Goal: Transaction & Acquisition: Purchase product/service

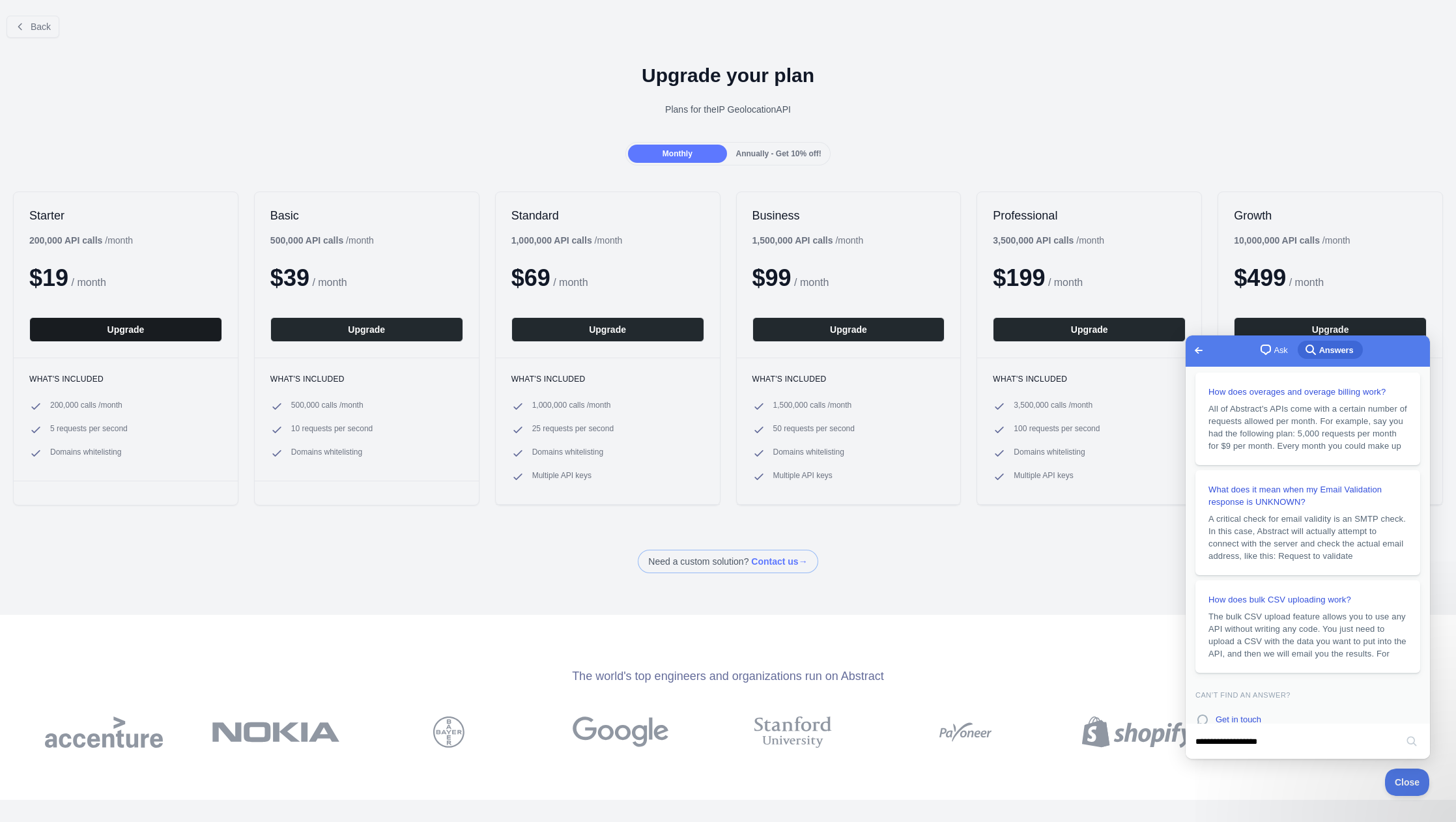
click at [118, 332] on button "Upgrade" at bounding box center [126, 330] width 193 height 25
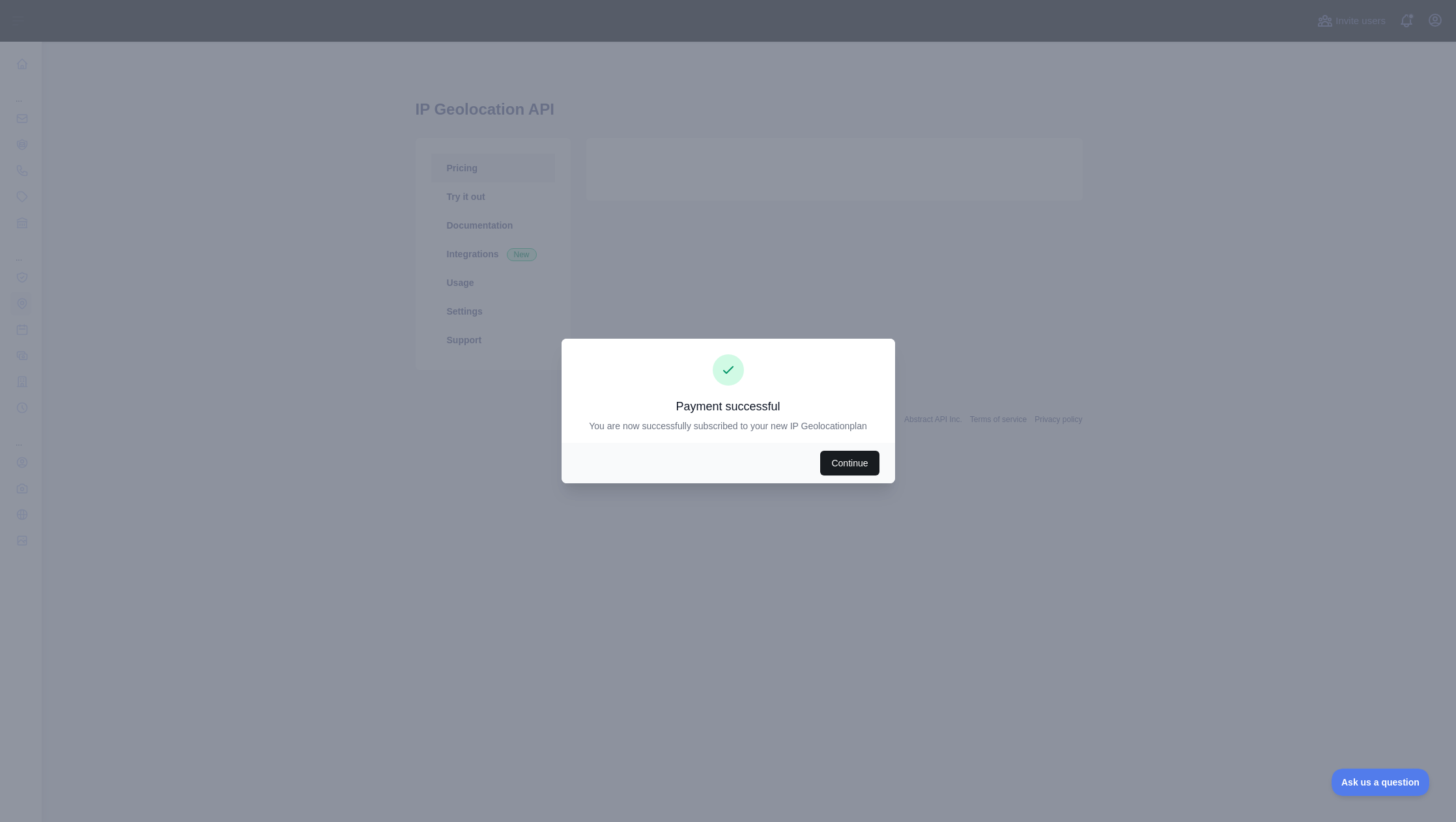
click at [834, 462] on button "Continue" at bounding box center [849, 463] width 58 height 25
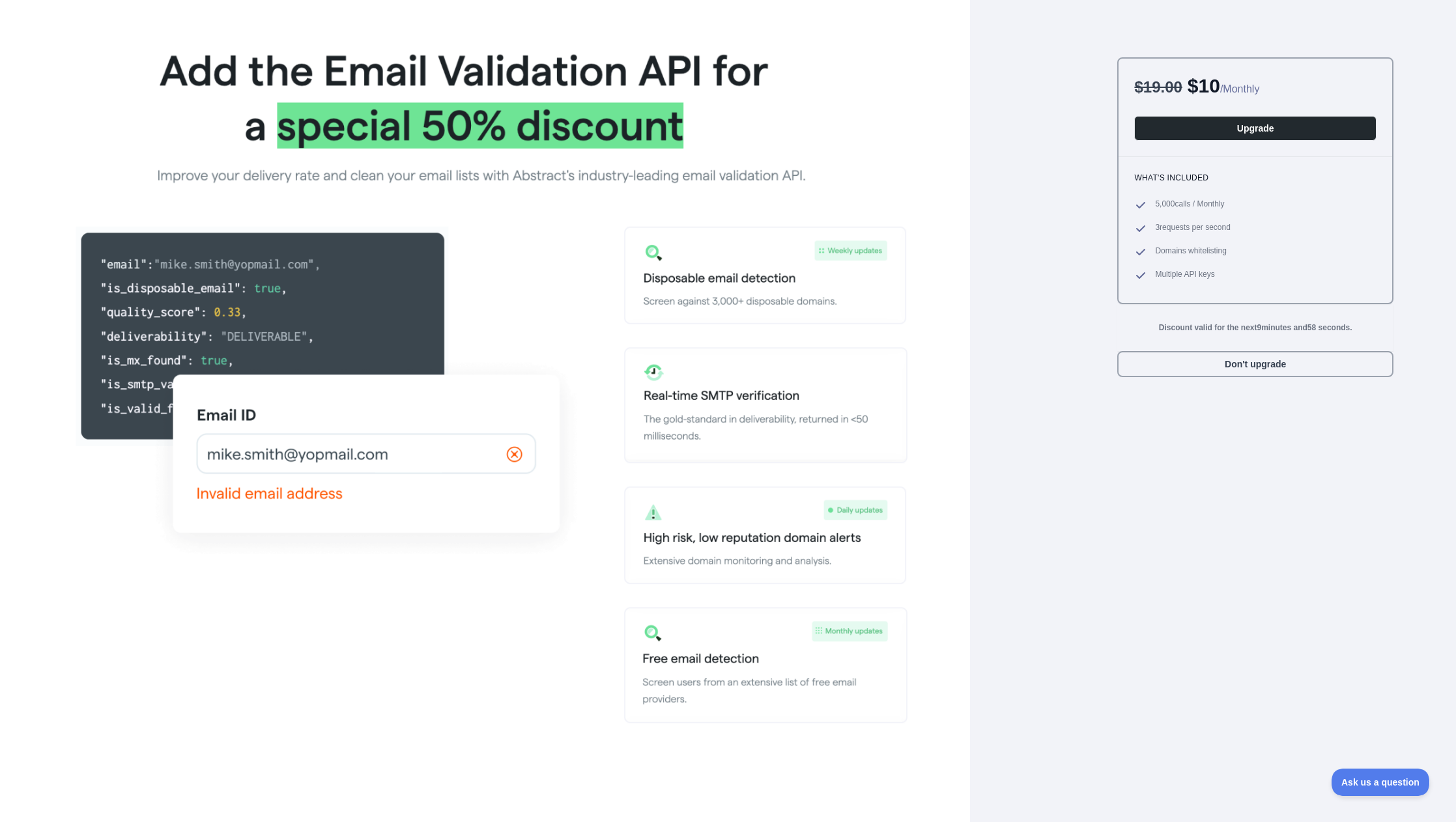
click at [1213, 510] on div "$ 19.00 $ 10 / Monthly Upgrade What's included 5,000 calls / Monthly 3 requests…" at bounding box center [1255, 440] width 276 height 764
click at [1139, 648] on div "$ 19.00 $ 10 / Monthly Upgrade What's included 5,000 calls / Monthly 3 requests…" at bounding box center [1255, 440] width 276 height 764
click at [1201, 369] on button "Don't upgrade" at bounding box center [1255, 364] width 276 height 26
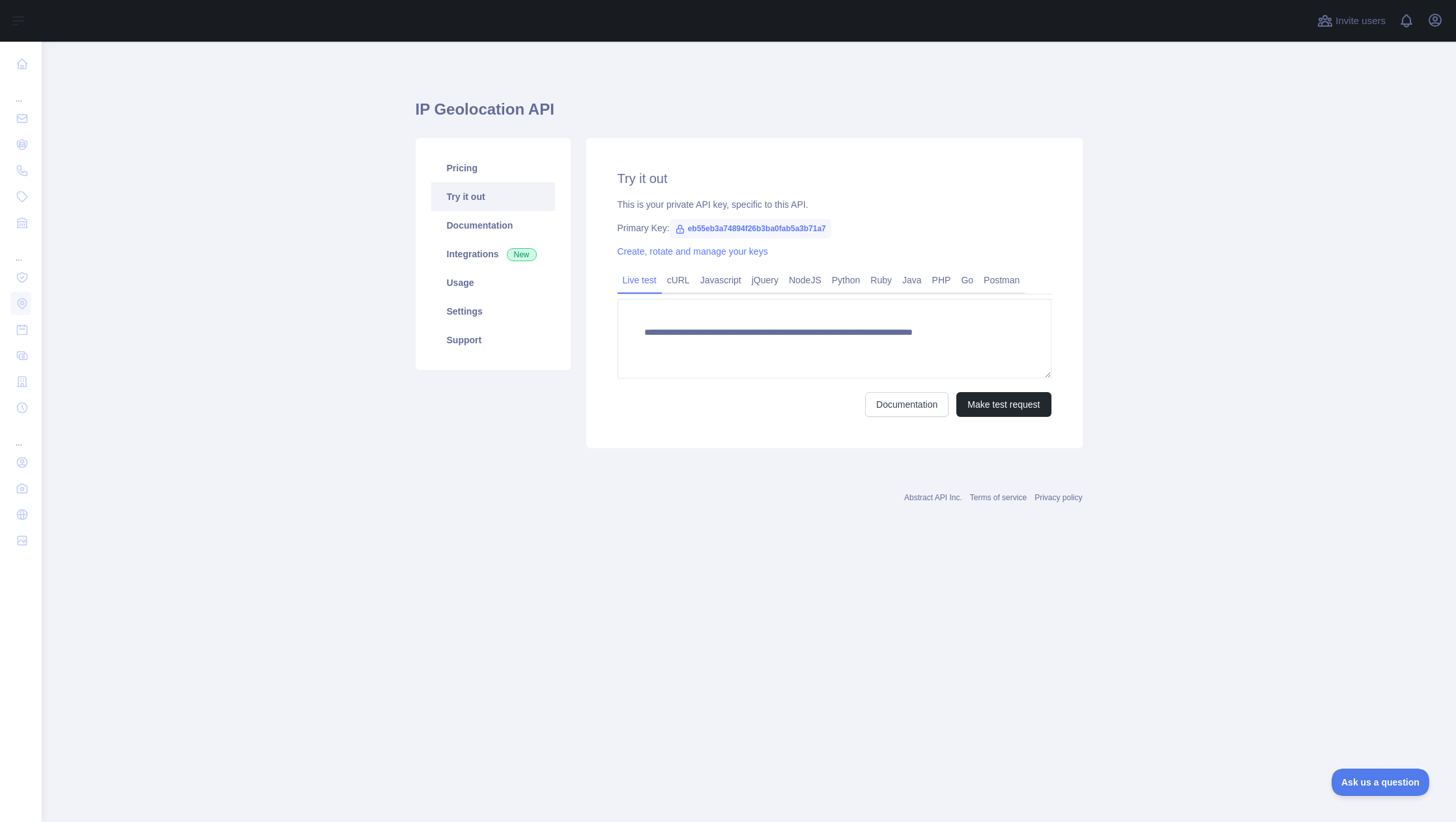
type textarea "**********"
click at [465, 168] on link "Pricing" at bounding box center [493, 168] width 124 height 29
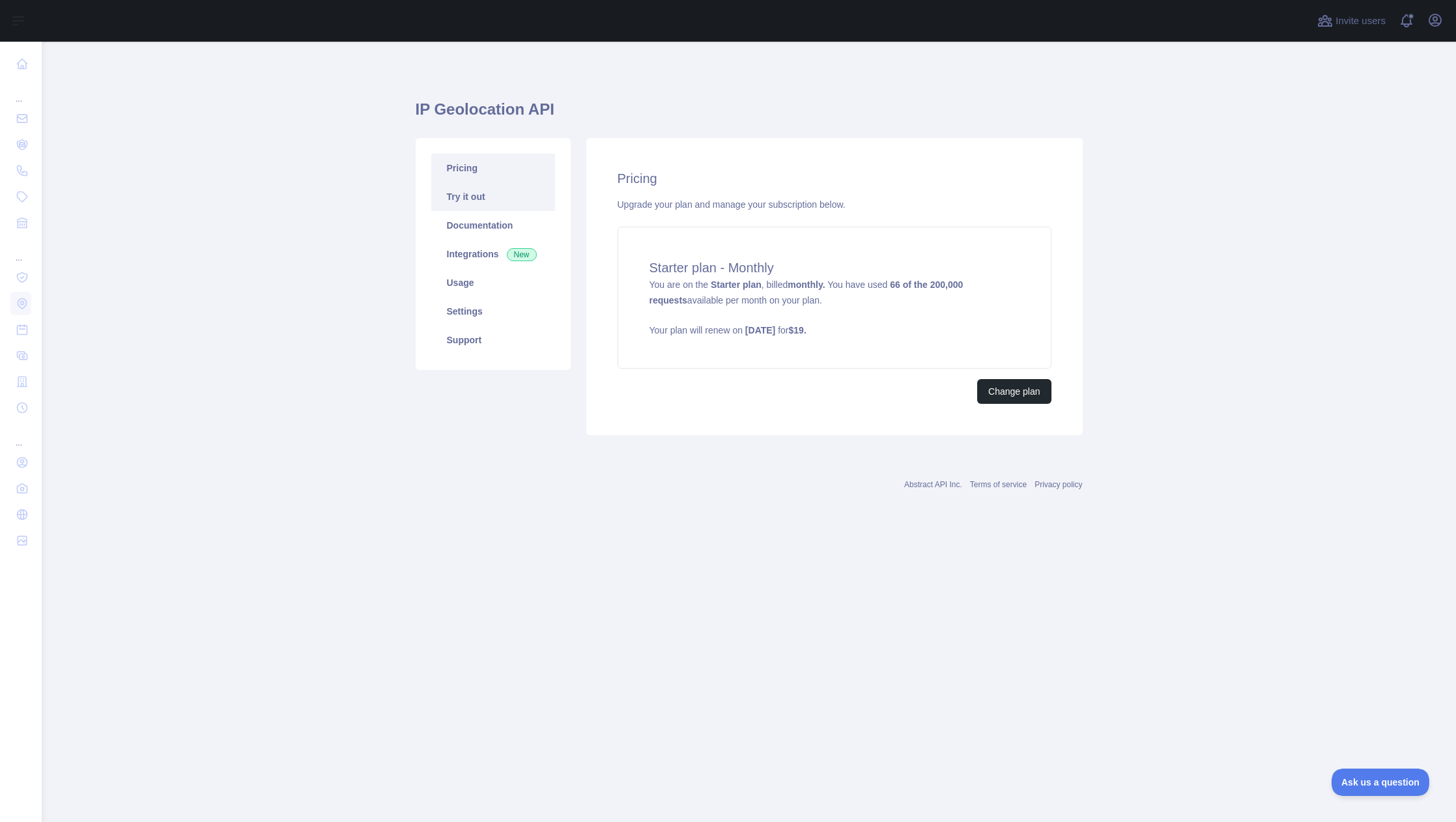
click at [488, 196] on link "Try it out" at bounding box center [493, 196] width 124 height 29
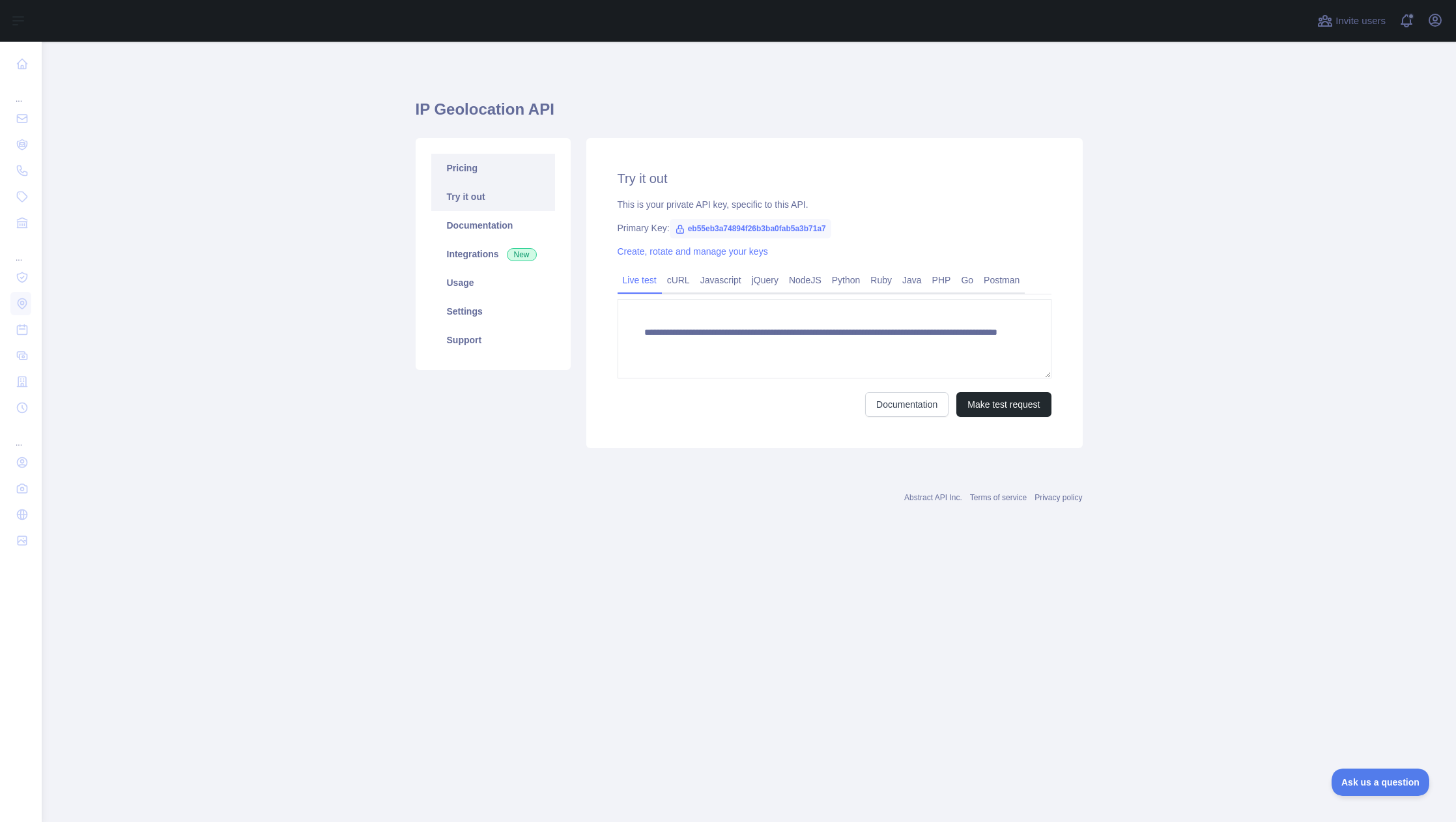
click at [464, 167] on link "Pricing" at bounding box center [493, 168] width 124 height 29
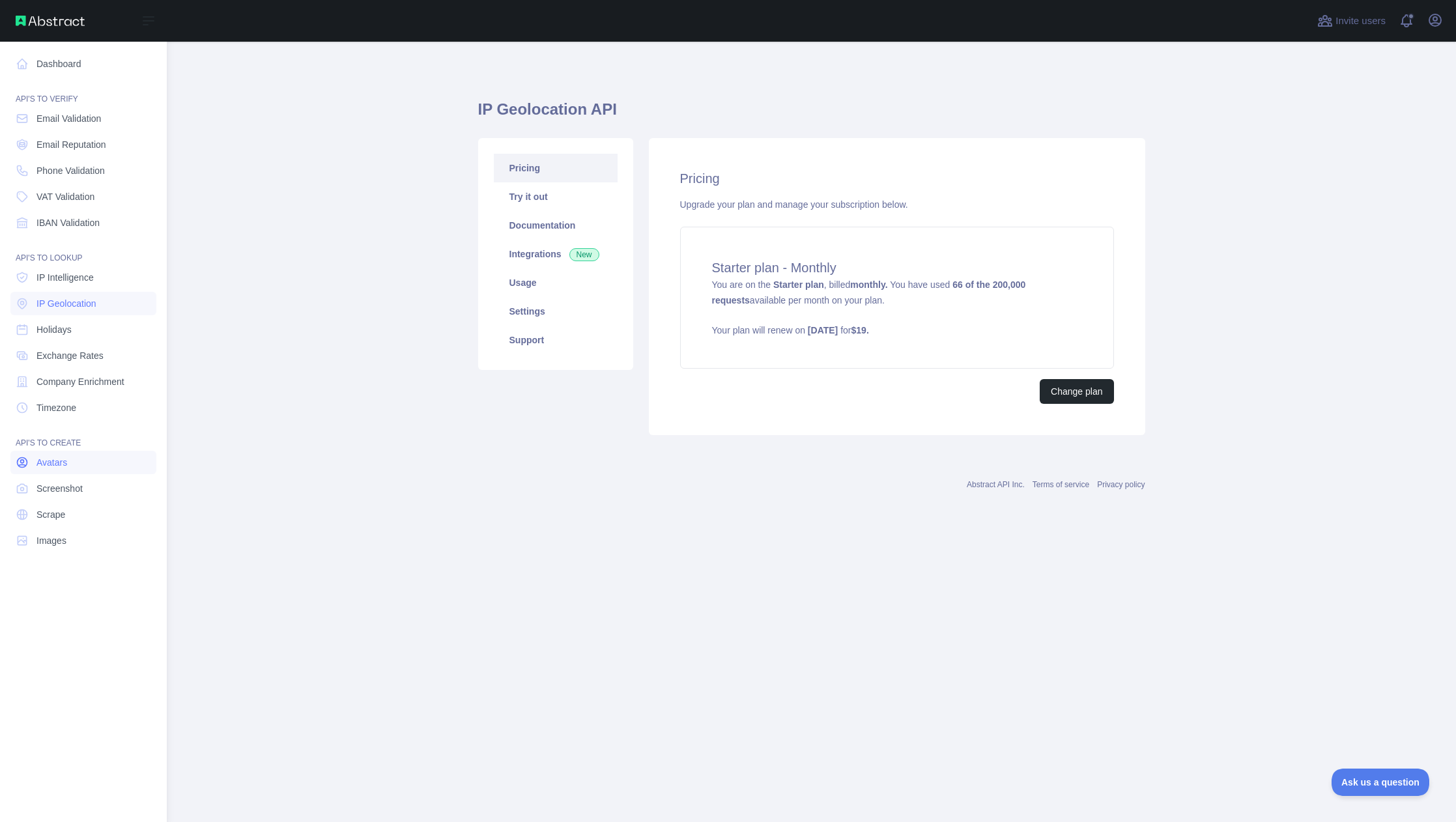
click at [58, 455] on link "Avatars" at bounding box center [84, 462] width 146 height 24
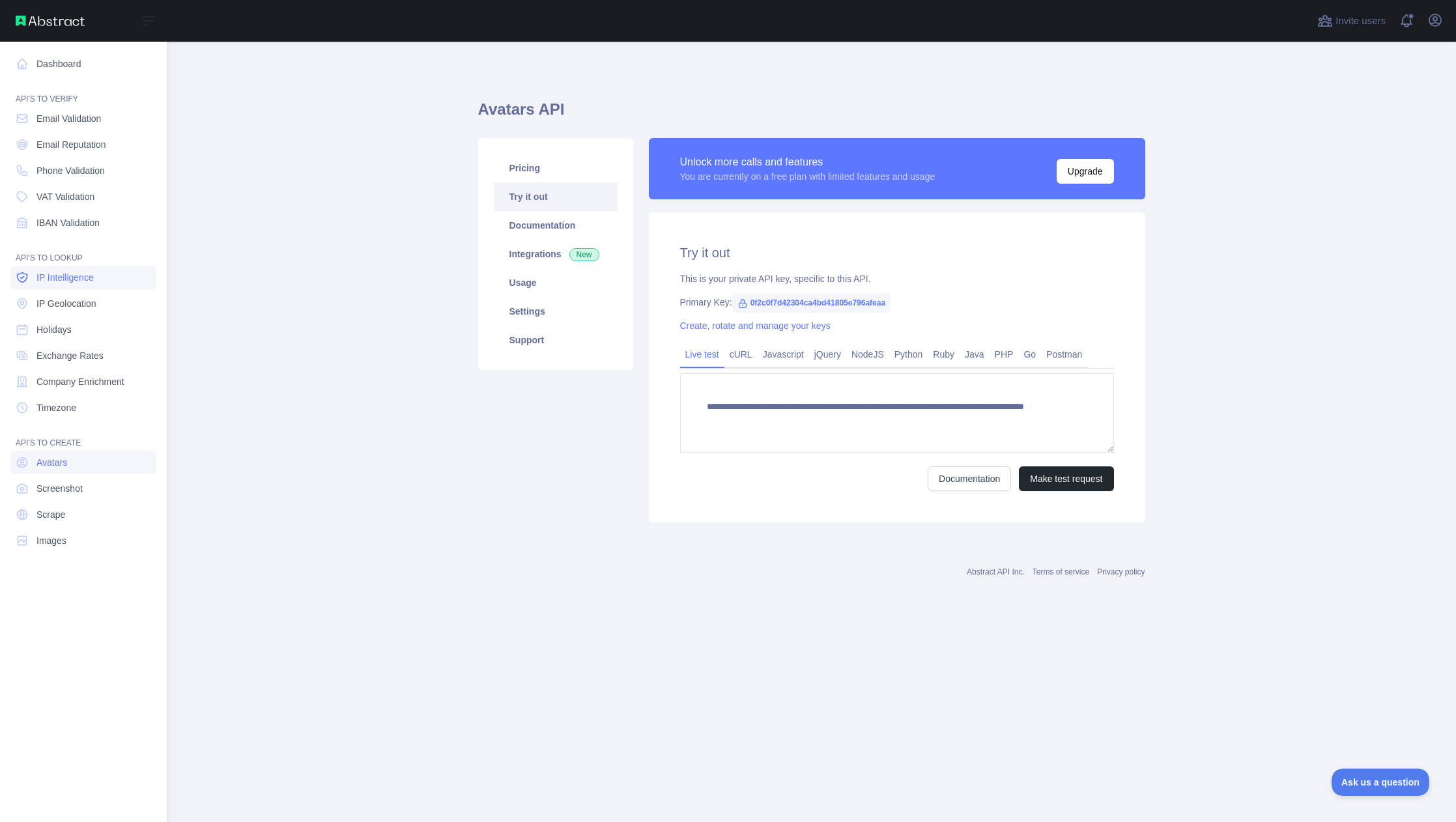
click at [74, 280] on span "IP Intelligence" at bounding box center [65, 278] width 58 height 13
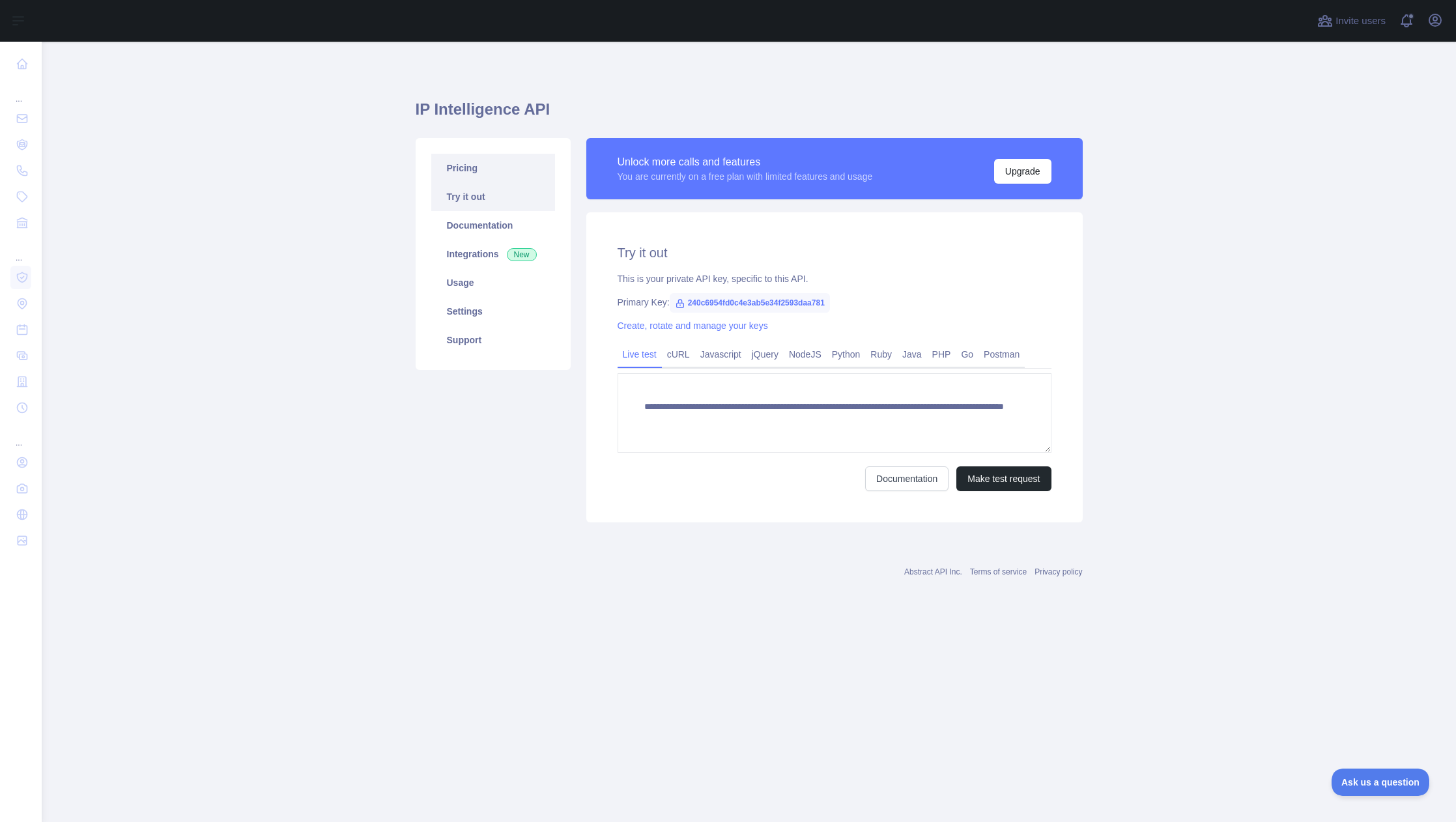
click at [460, 172] on link "Pricing" at bounding box center [493, 168] width 124 height 29
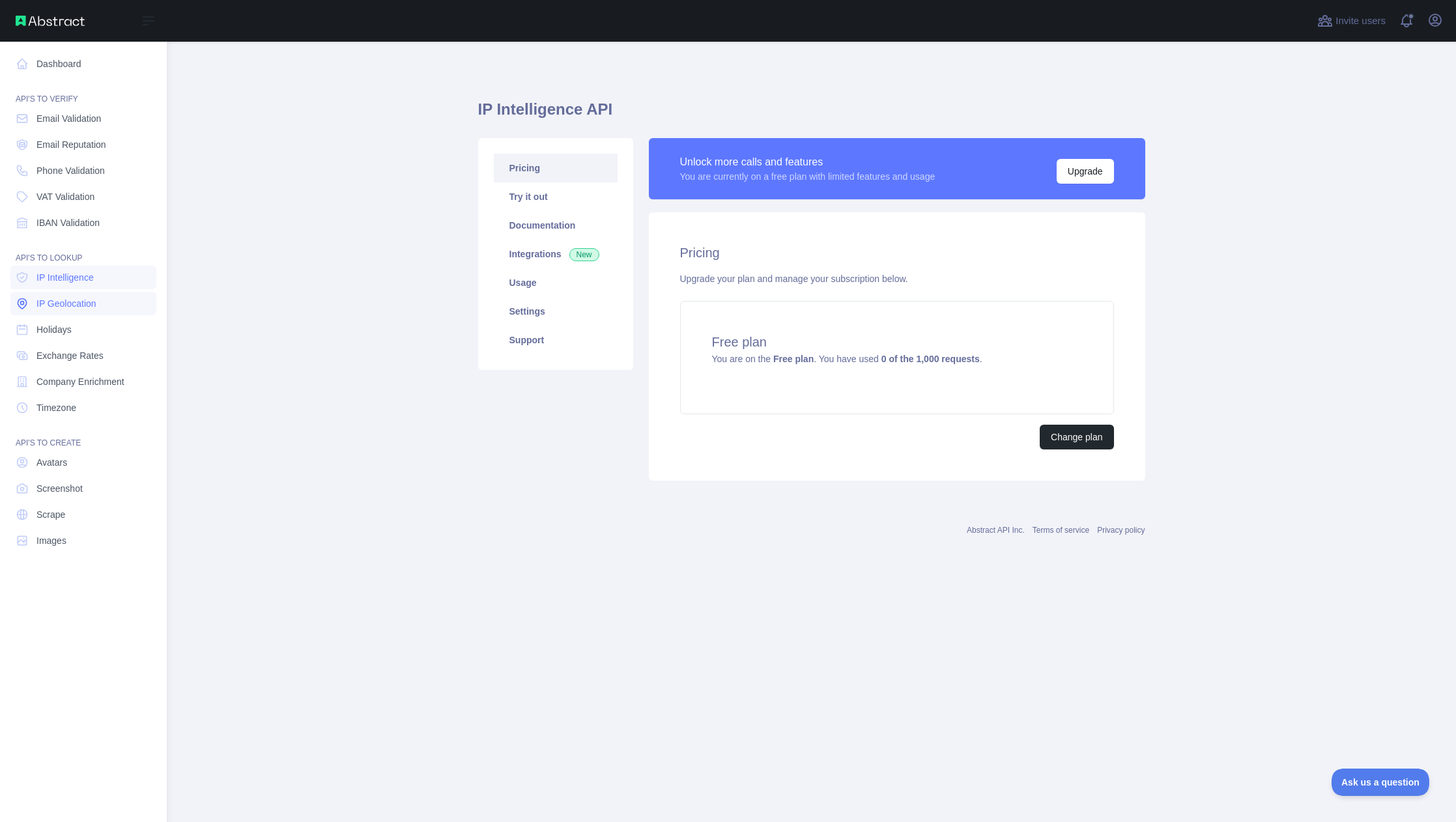
click at [72, 295] on link "IP Geolocation" at bounding box center [84, 303] width 146 height 24
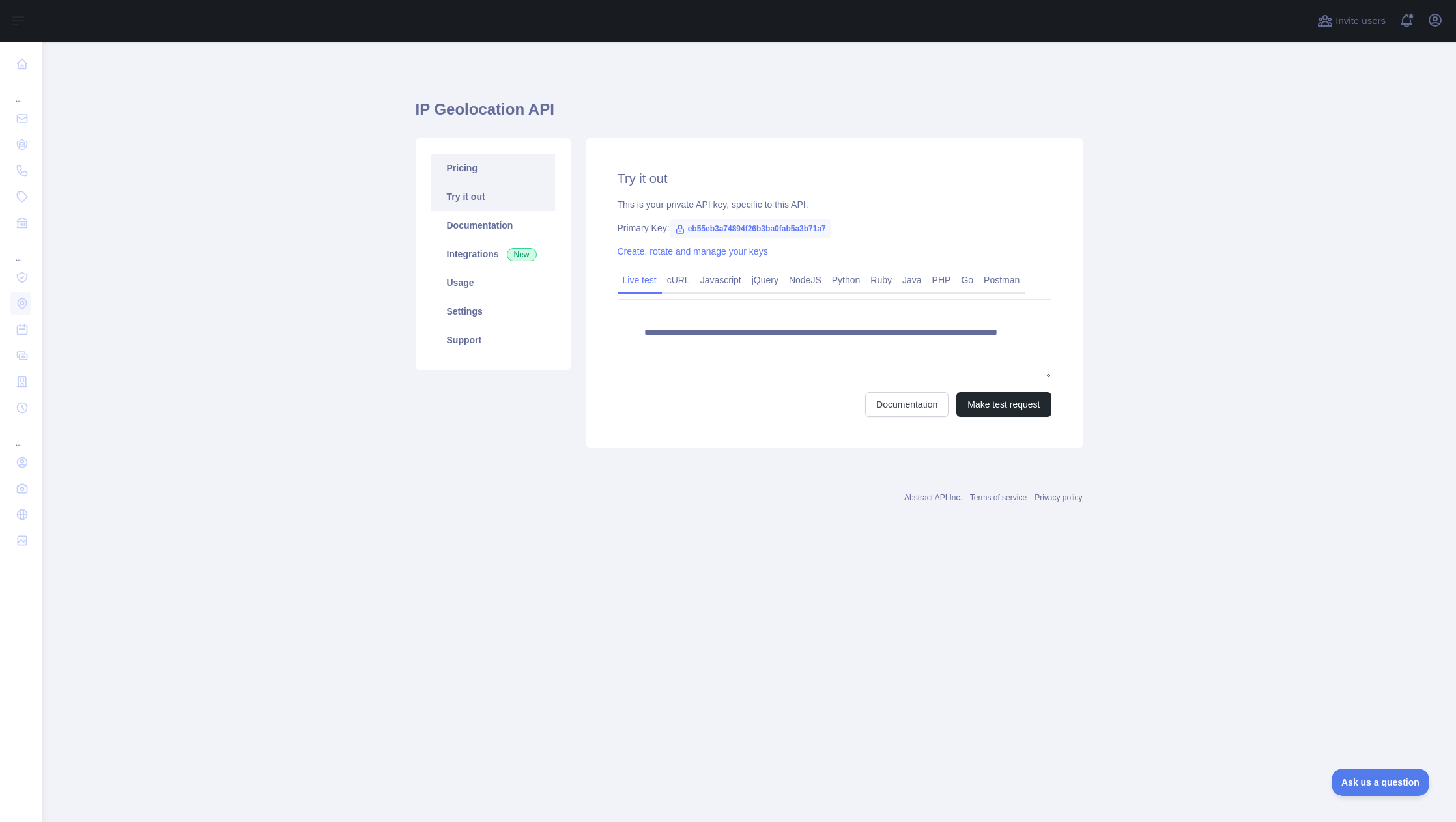
click at [469, 175] on link "Pricing" at bounding box center [493, 168] width 124 height 29
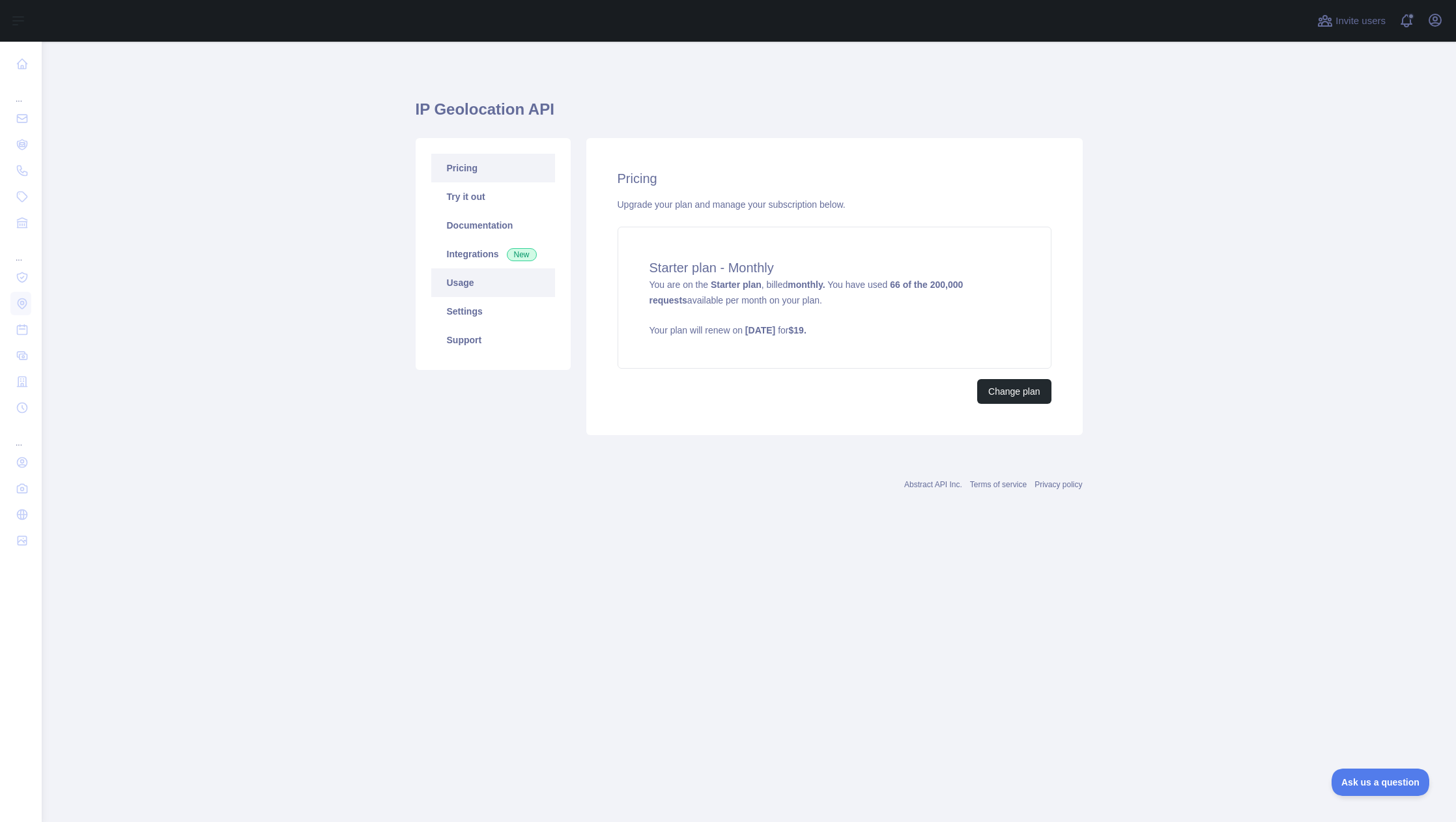
click at [473, 284] on link "Usage" at bounding box center [493, 283] width 124 height 29
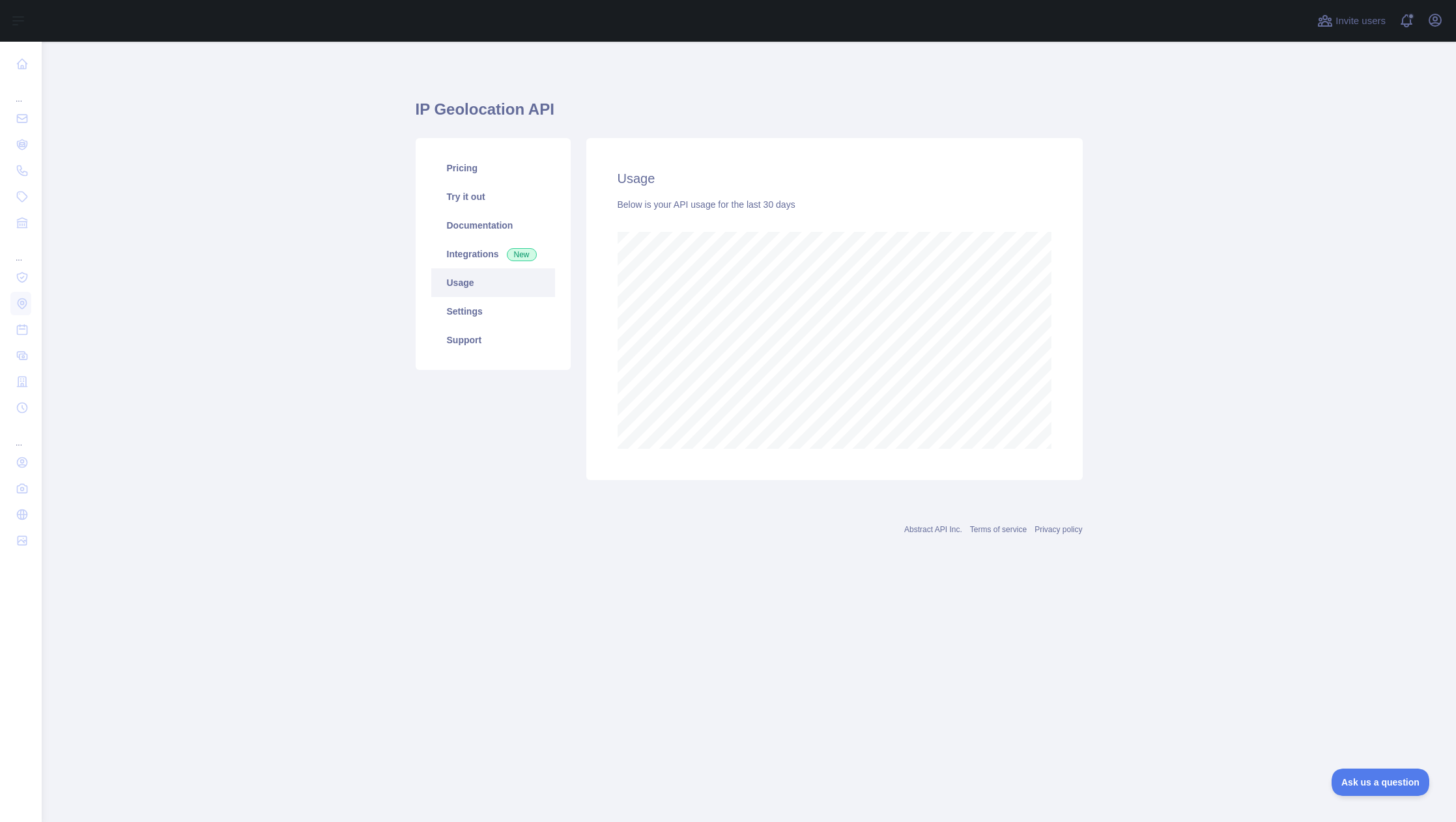
scroll to position [780, 1415]
